Goal: Task Accomplishment & Management: Complete application form

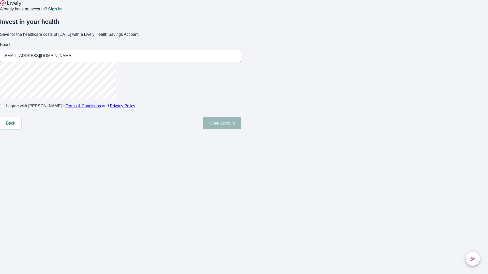
click at [4, 108] on input "I agree with Lively’s Terms & Conditions and Privacy Policy" at bounding box center [2, 106] width 4 height 4
checkbox input "true"
click at [241, 130] on button "Open Account" at bounding box center [222, 123] width 38 height 12
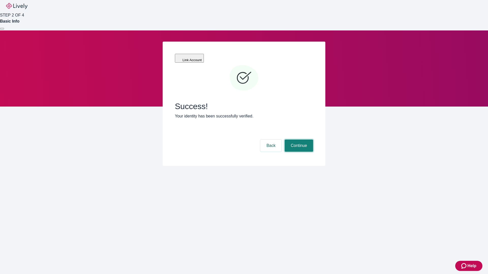
click at [298, 140] on button "Continue" at bounding box center [299, 146] width 28 height 12
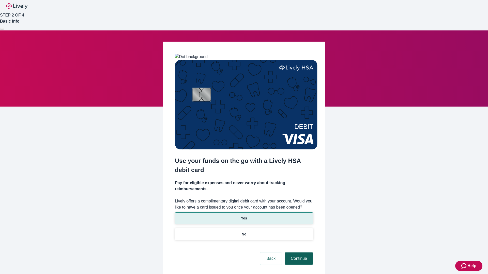
click at [244, 232] on p "No" at bounding box center [244, 234] width 5 height 5
click at [298, 253] on button "Continue" at bounding box center [299, 259] width 28 height 12
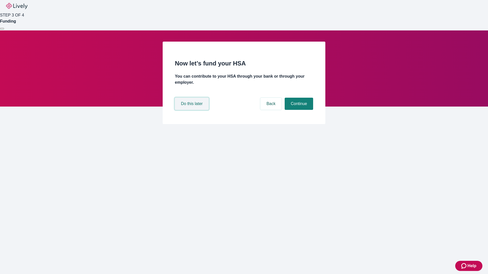
click at [192, 110] on button "Do this later" at bounding box center [192, 104] width 34 height 12
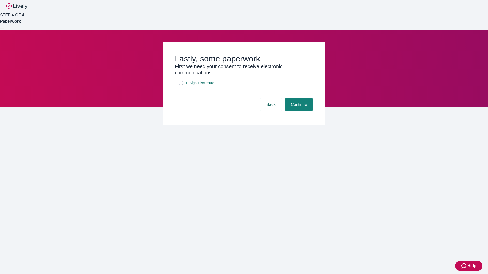
click at [181, 85] on input "E-Sign Disclosure" at bounding box center [181, 83] width 4 height 4
checkbox input "true"
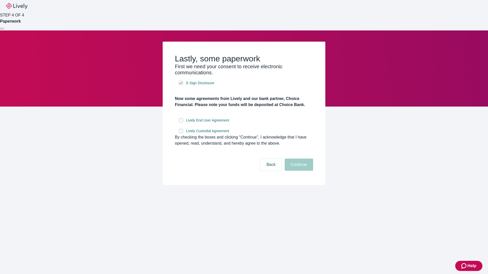
click at [181, 122] on input "Lively End User Agreement" at bounding box center [181, 120] width 4 height 4
checkbox input "true"
click at [181, 133] on input "Lively Custodial Agreement" at bounding box center [181, 131] width 4 height 4
checkbox input "true"
click at [298, 171] on button "Continue" at bounding box center [299, 165] width 28 height 12
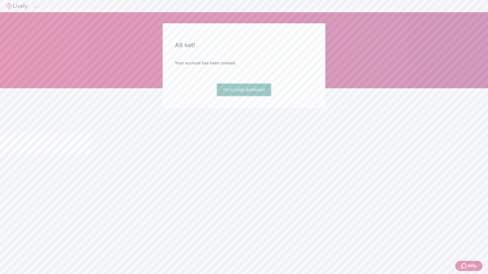
click at [244, 96] on link "Go to Lively dashboard" at bounding box center [244, 90] width 54 height 12
